Goal: Check status: Check status

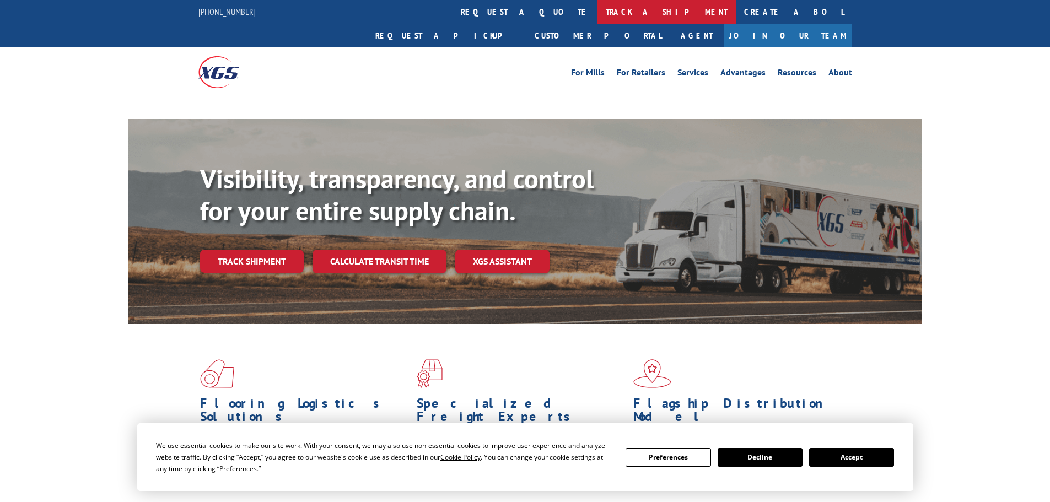
click at [598, 9] on link "track a shipment" at bounding box center [667, 12] width 138 height 24
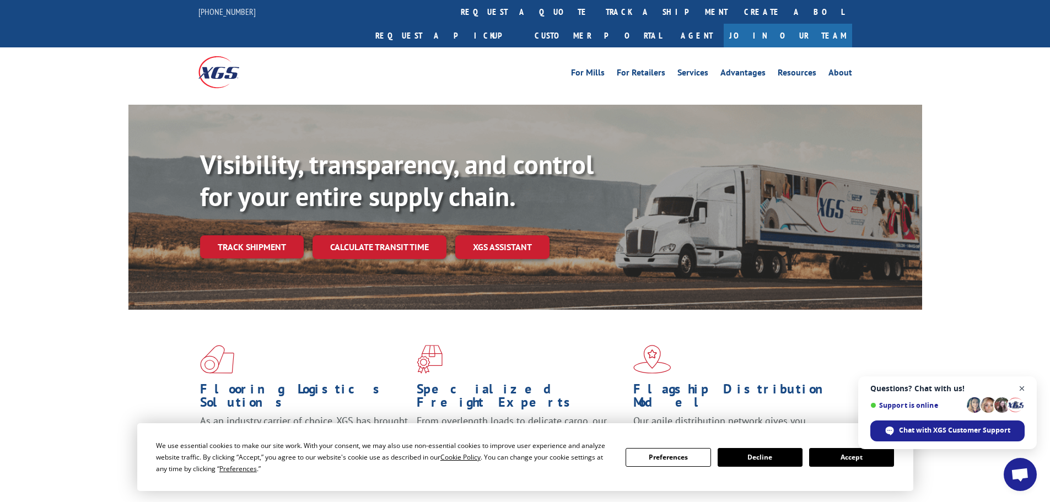
click at [1023, 387] on span "Close chat" at bounding box center [1023, 389] width 14 height 14
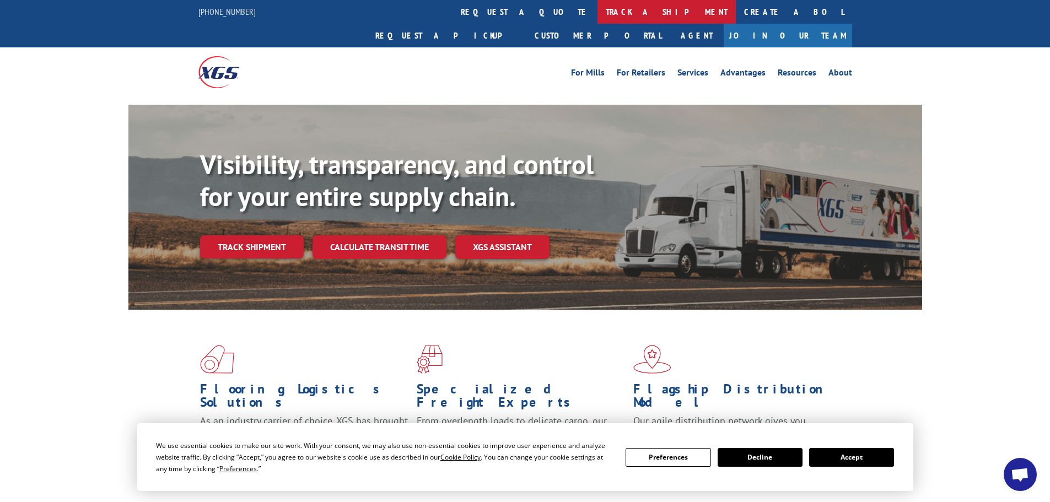
click at [598, 10] on link "track a shipment" at bounding box center [667, 12] width 138 height 24
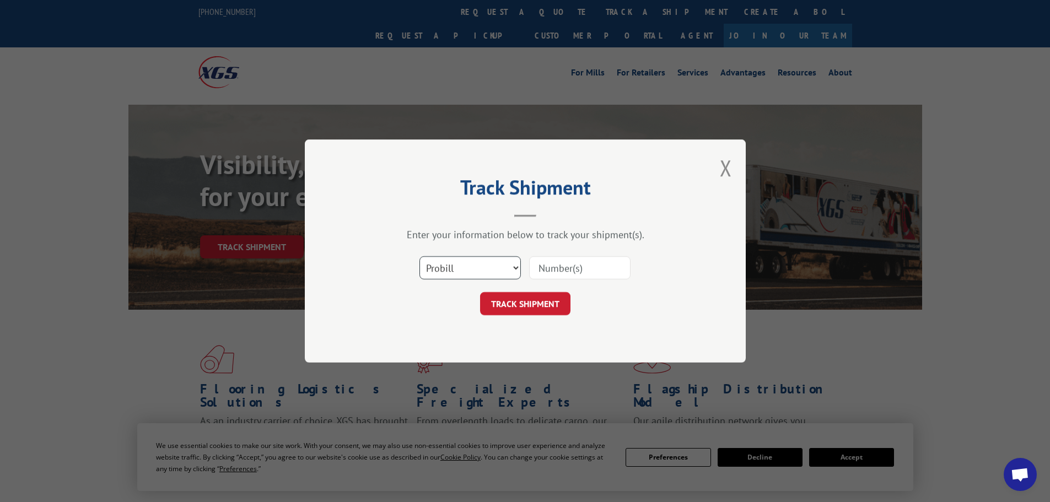
click at [469, 265] on select "Select category... Probill BOL PO" at bounding box center [470, 267] width 101 height 23
select select "bol"
click at [420, 256] on select "Select category... Probill BOL PO" at bounding box center [470, 267] width 101 height 23
click at [557, 264] on input at bounding box center [579, 267] width 101 height 23
paste input "5529224"
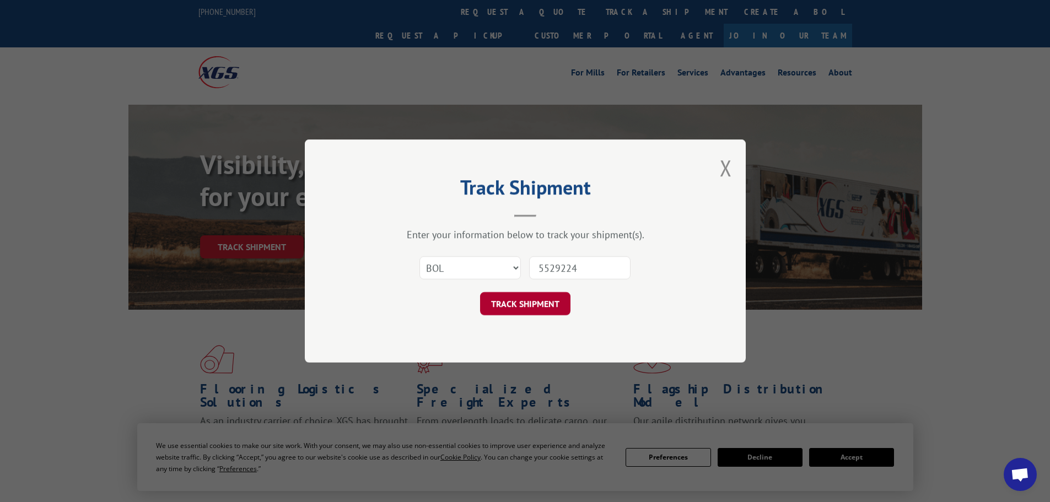
type input "5529224"
click at [560, 300] on button "TRACK SHIPMENT" at bounding box center [525, 303] width 90 height 23
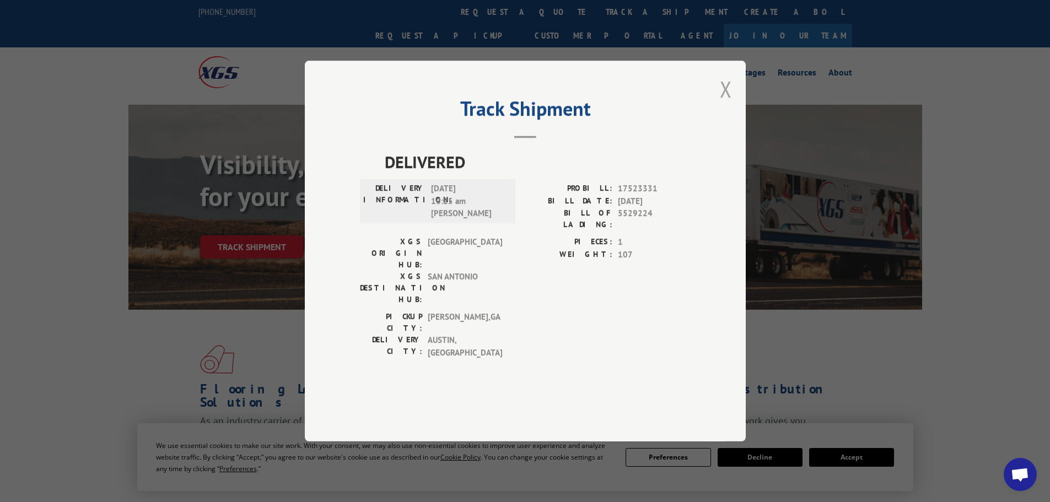
click at [727, 104] on button "Close modal" at bounding box center [726, 88] width 12 height 29
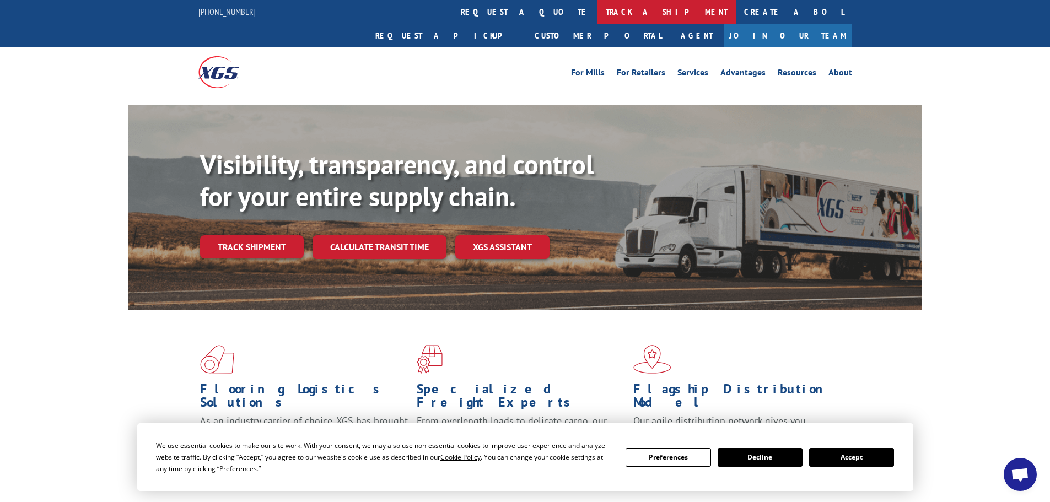
click at [598, 9] on link "track a shipment" at bounding box center [667, 12] width 138 height 24
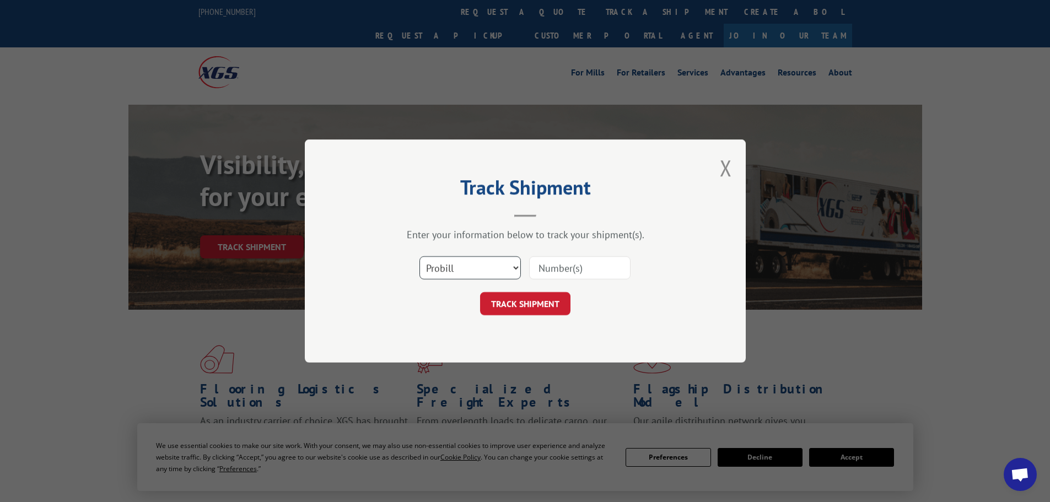
click at [490, 261] on select "Select category... Probill BOL PO" at bounding box center [470, 267] width 101 height 23
select select "bol"
click at [420, 256] on select "Select category... Probill BOL PO" at bounding box center [470, 267] width 101 height 23
click at [571, 264] on input at bounding box center [579, 267] width 101 height 23
paste input "5529224"
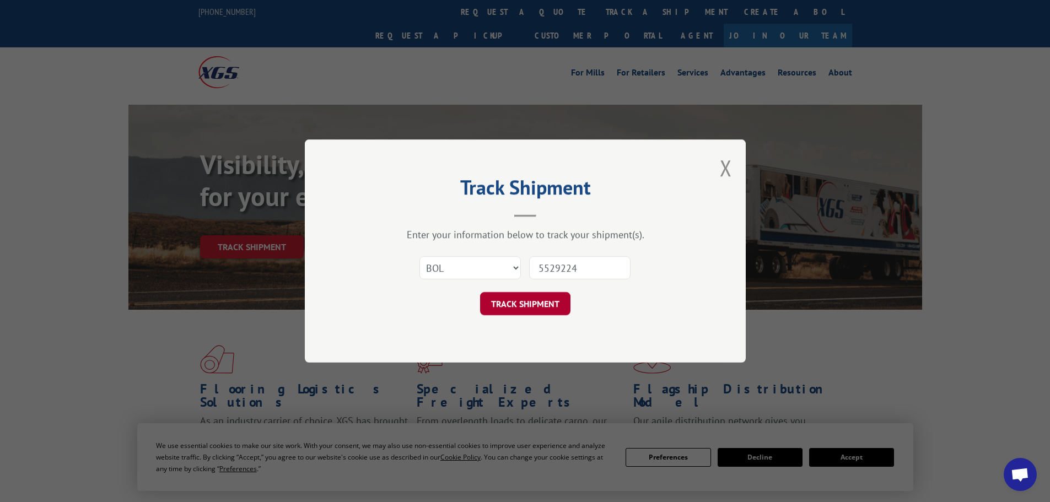
type input "5529224"
click at [551, 304] on button "TRACK SHIPMENT" at bounding box center [525, 303] width 90 height 23
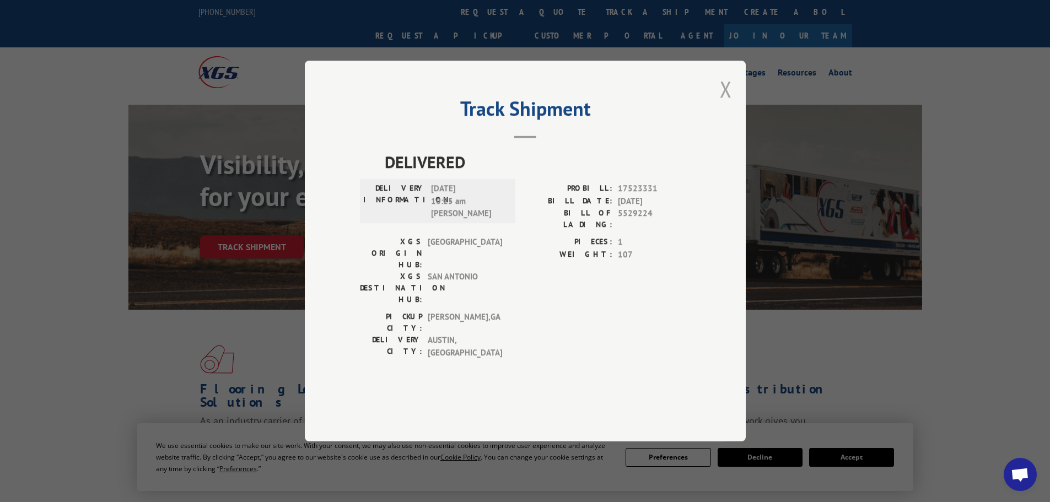
click at [728, 104] on button "Close modal" at bounding box center [726, 88] width 12 height 29
